Goal: Task Accomplishment & Management: Manage account settings

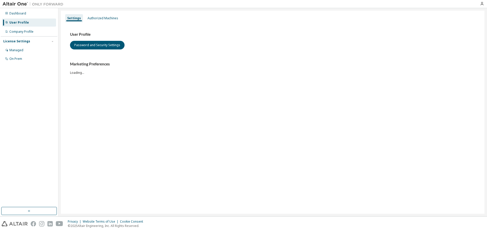
click at [390, 217] on body "Dashboard User Profile Company Profile License Settings Managed On Prem Setting…" at bounding box center [243, 115] width 487 height 231
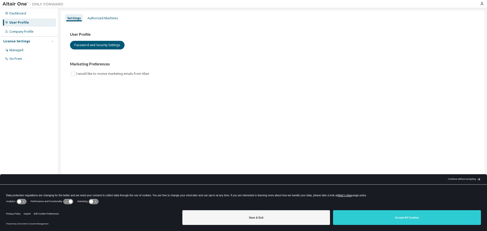
click at [390, 217] on button "Accept All Cookies" at bounding box center [407, 217] width 148 height 15
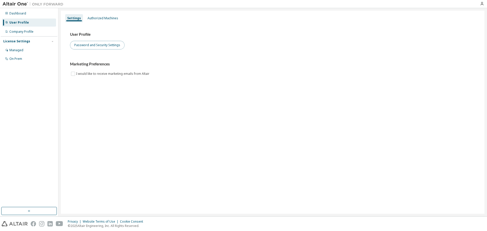
click at [93, 46] on button "Password and Security Settings" at bounding box center [97, 45] width 55 height 9
